Goal: Information Seeking & Learning: Learn about a topic

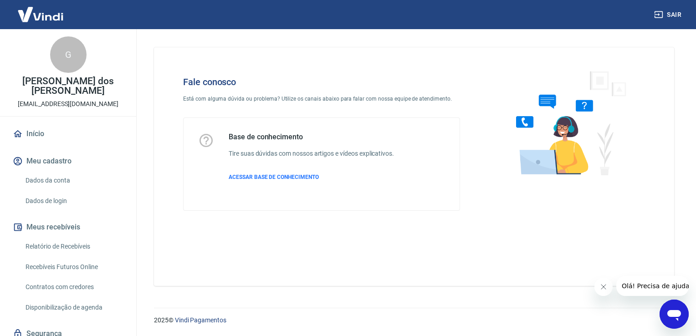
click at [304, 101] on p "Está com alguma dúvida ou problema? Utilize os canais abaixo para falar com nos…" at bounding box center [321, 99] width 277 height 8
drag, startPoint x: 483, startPoint y: 110, endPoint x: 515, endPoint y: 114, distance: 32.5
click at [483, 110] on div at bounding box center [567, 144] width 185 height 164
click at [558, 116] on img at bounding box center [567, 123] width 138 height 122
click at [604, 161] on img at bounding box center [567, 123] width 138 height 122
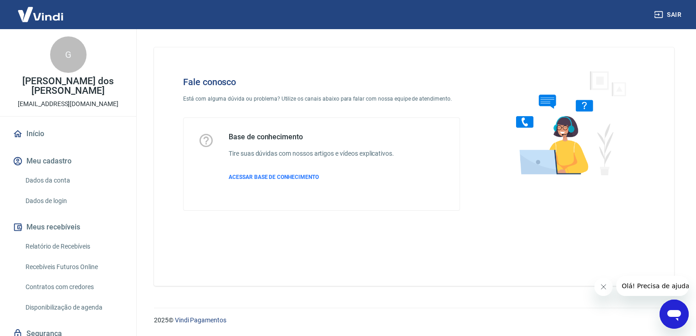
click at [381, 160] on div "Base de conhecimento Tire suas dúvidas com nossos artigos e vídeos explicativos…" at bounding box center [311, 164] width 165 height 63
click at [390, 159] on div "Base de conhecimento Tire suas dúvidas com nossos artigos e vídeos explicativos…" at bounding box center [311, 164] width 165 height 63
click at [296, 174] on span "ACESSAR BASE DE CONHECIMENTO" at bounding box center [274, 177] width 90 height 6
